Goal: Task Accomplishment & Management: Complete application form

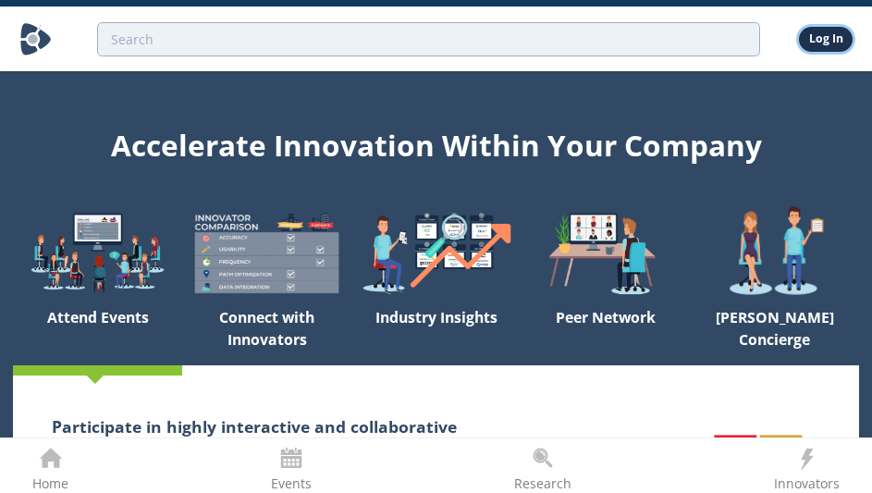
click at [829, 37] on link "Log In" at bounding box center [826, 39] width 54 height 24
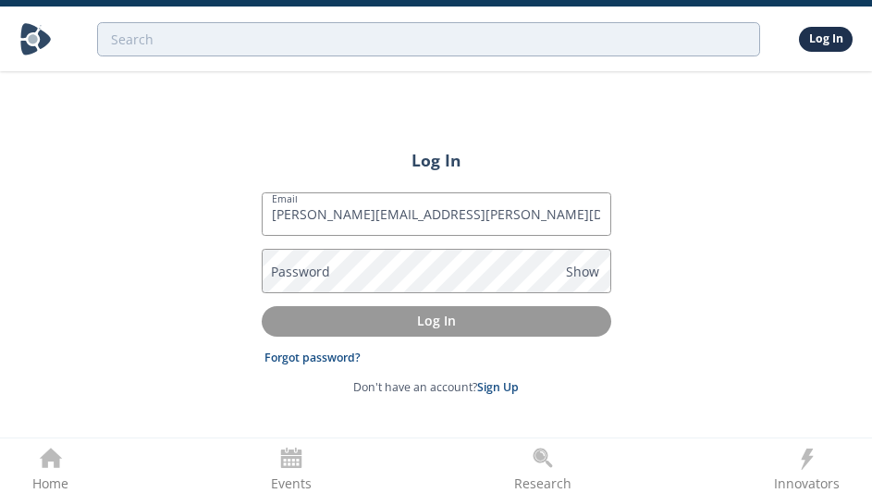
type input "[PERSON_NAME][EMAIL_ADDRESS][PERSON_NAME][DOMAIN_NAME]"
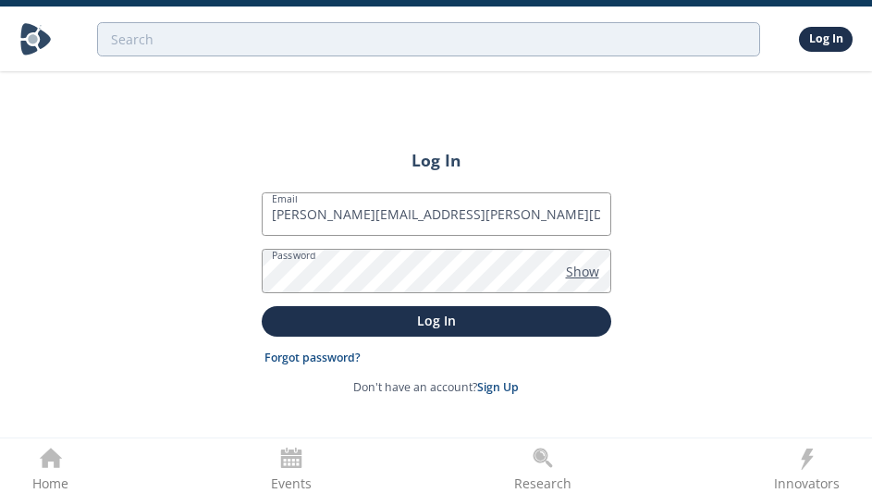
click at [587, 268] on span "Show" at bounding box center [582, 271] width 33 height 19
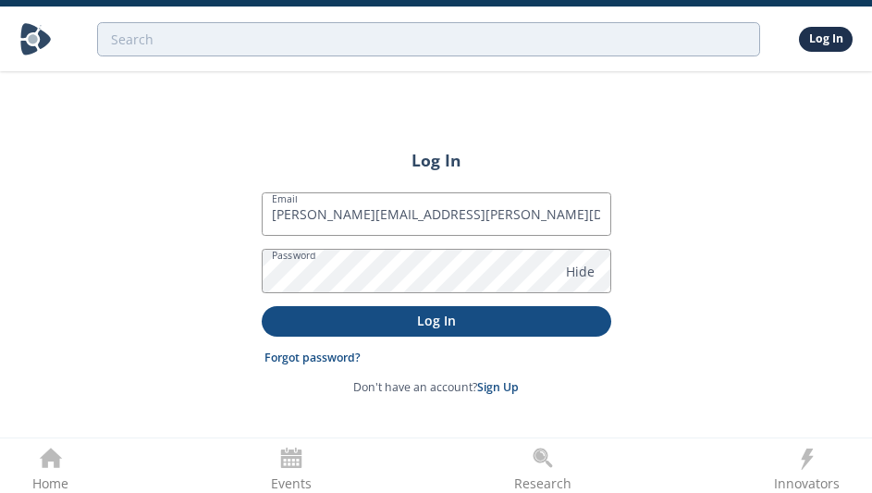
click at [429, 314] on p "Log In" at bounding box center [437, 320] width 324 height 19
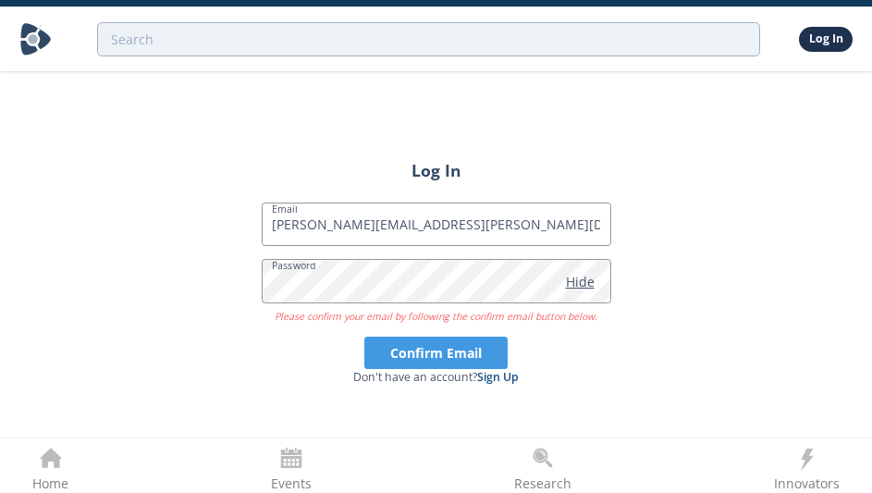
click at [570, 288] on span "Hide" at bounding box center [580, 281] width 29 height 19
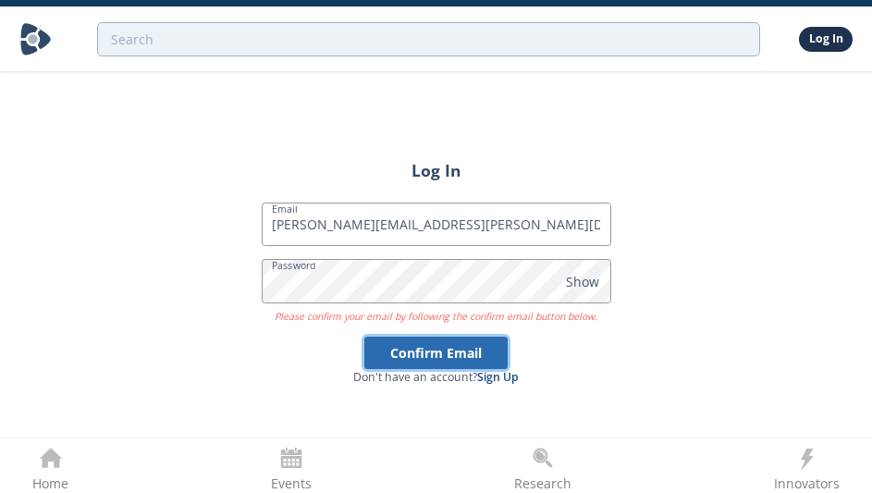
click at [436, 356] on button "Confirm Email" at bounding box center [435, 353] width 143 height 32
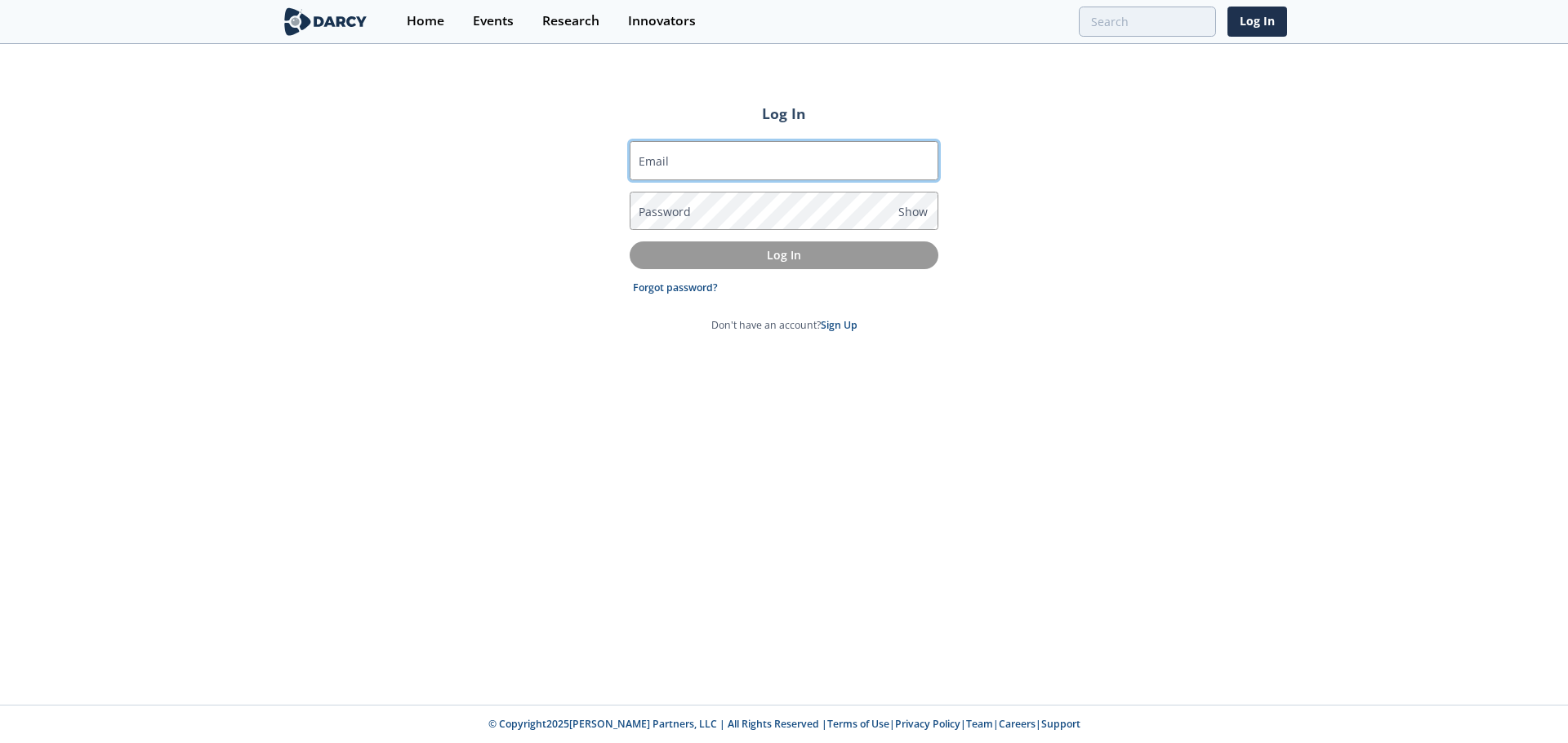
click at [691, 161] on input "Email" at bounding box center [784, 161] width 309 height 39
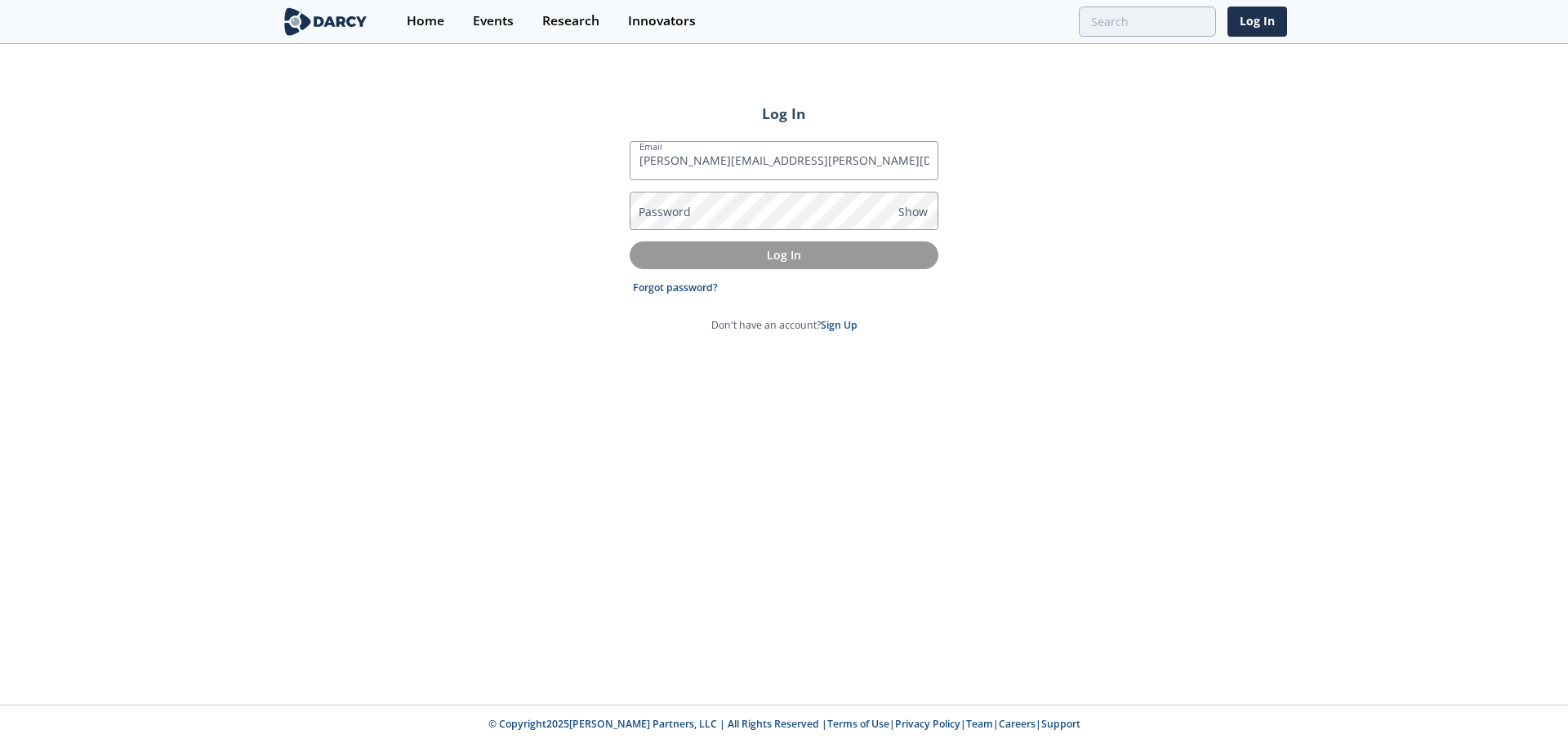
type input "[PERSON_NAME][EMAIL_ADDRESS][PERSON_NAME][DOMAIN_NAME]"
click at [670, 213] on label "Password" at bounding box center [664, 211] width 52 height 17
click at [781, 320] on link "Sign Up" at bounding box center [839, 326] width 37 height 14
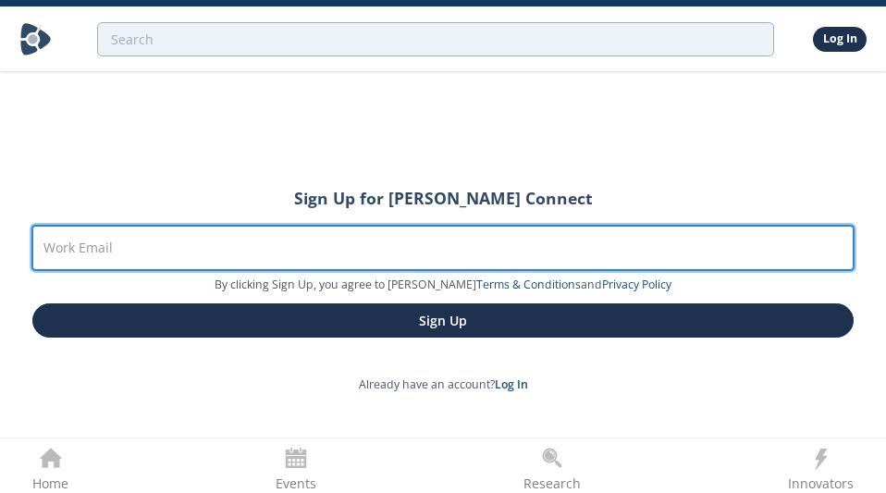
click at [209, 256] on input "Work Email" at bounding box center [442, 248] width 821 height 44
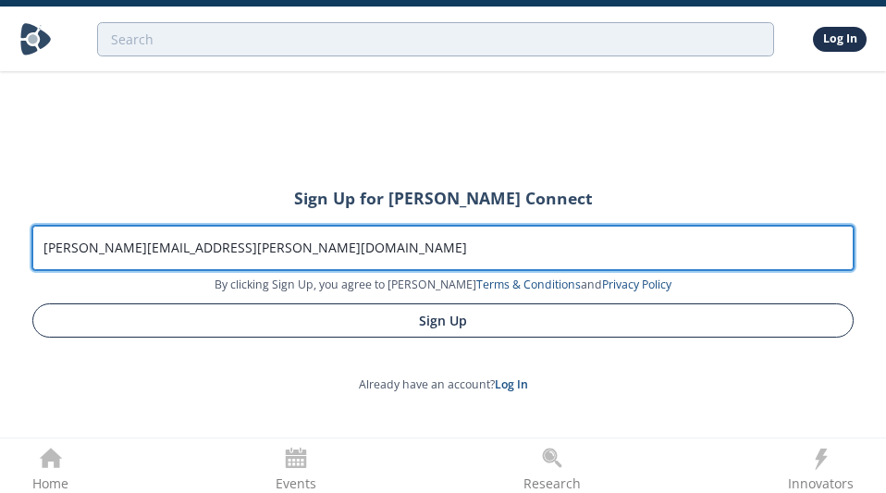
type input "[PERSON_NAME][EMAIL_ADDRESS][PERSON_NAME][DOMAIN_NAME]"
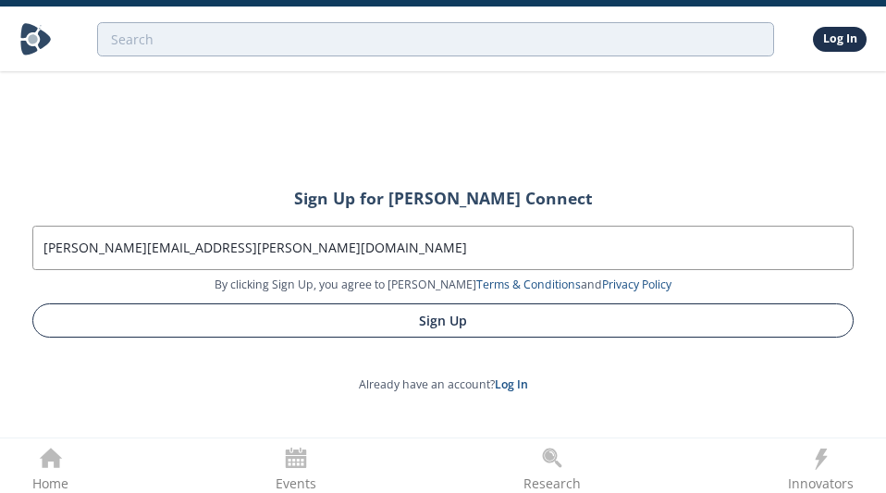
click at [416, 318] on button "Sign Up" at bounding box center [442, 320] width 821 height 34
click at [441, 322] on button "Sign Up" at bounding box center [442, 320] width 821 height 34
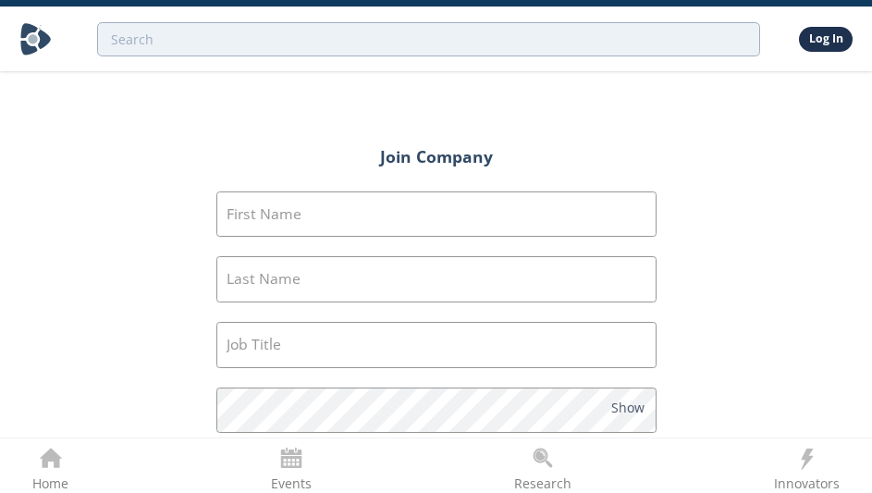
type input "Karina"
type input "Jerez"
type input "Técnico de producción"
